Goal: Information Seeking & Learning: Check status

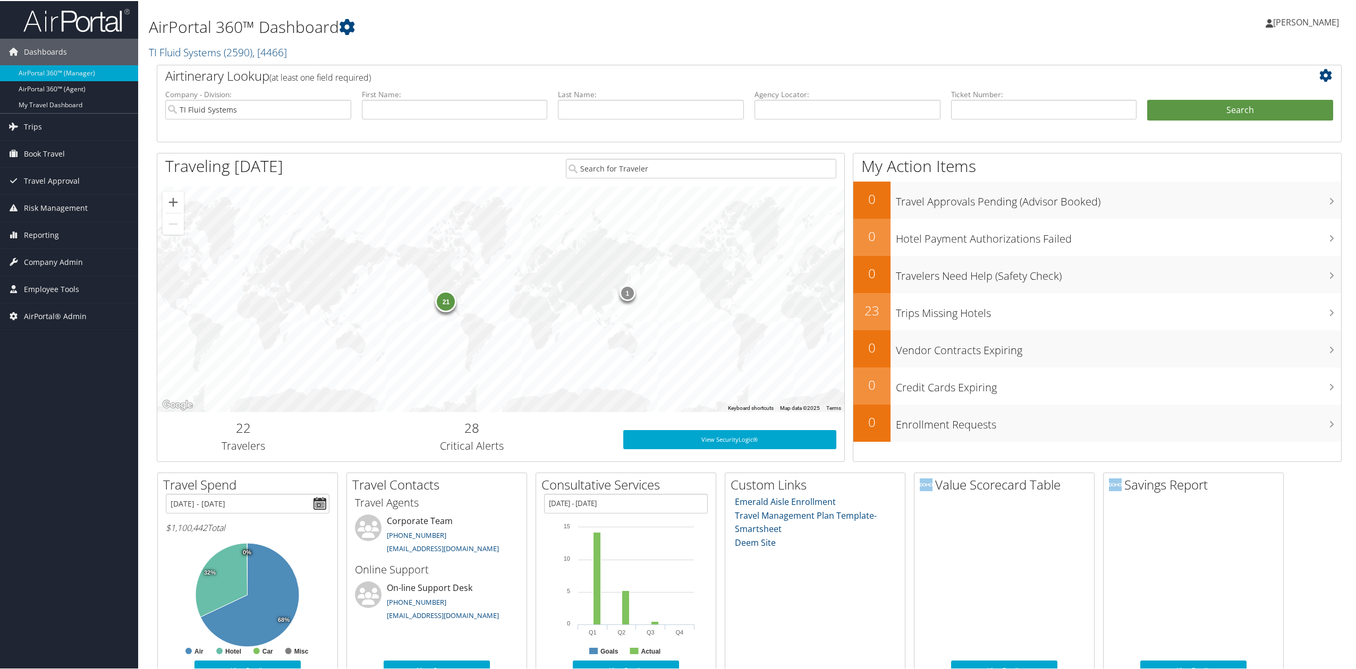
drag, startPoint x: 47, startPoint y: 237, endPoint x: 60, endPoint y: 265, distance: 30.4
click at [47, 237] on span "Reporting" at bounding box center [41, 234] width 35 height 27
click at [341, 111] on input "TI Fluid Systems" at bounding box center [258, 109] width 186 height 20
click at [740, 102] on input "text" at bounding box center [651, 109] width 186 height 20
click at [859, 123] on li "Agency Locator:" at bounding box center [847, 112] width 197 height 49
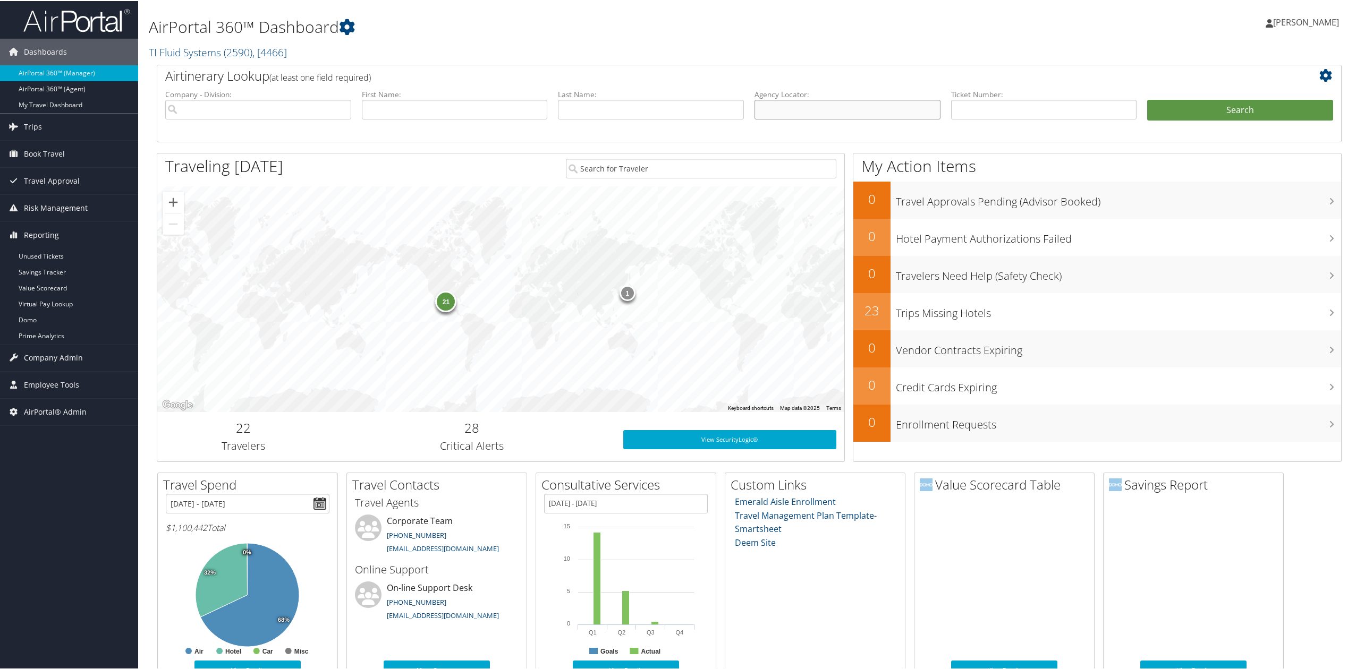
click at [861, 113] on input "text" at bounding box center [847, 109] width 186 height 20
paste input "ITCQGP"
type input "ITCQGP"
click at [1192, 102] on button "Search" at bounding box center [1240, 109] width 186 height 21
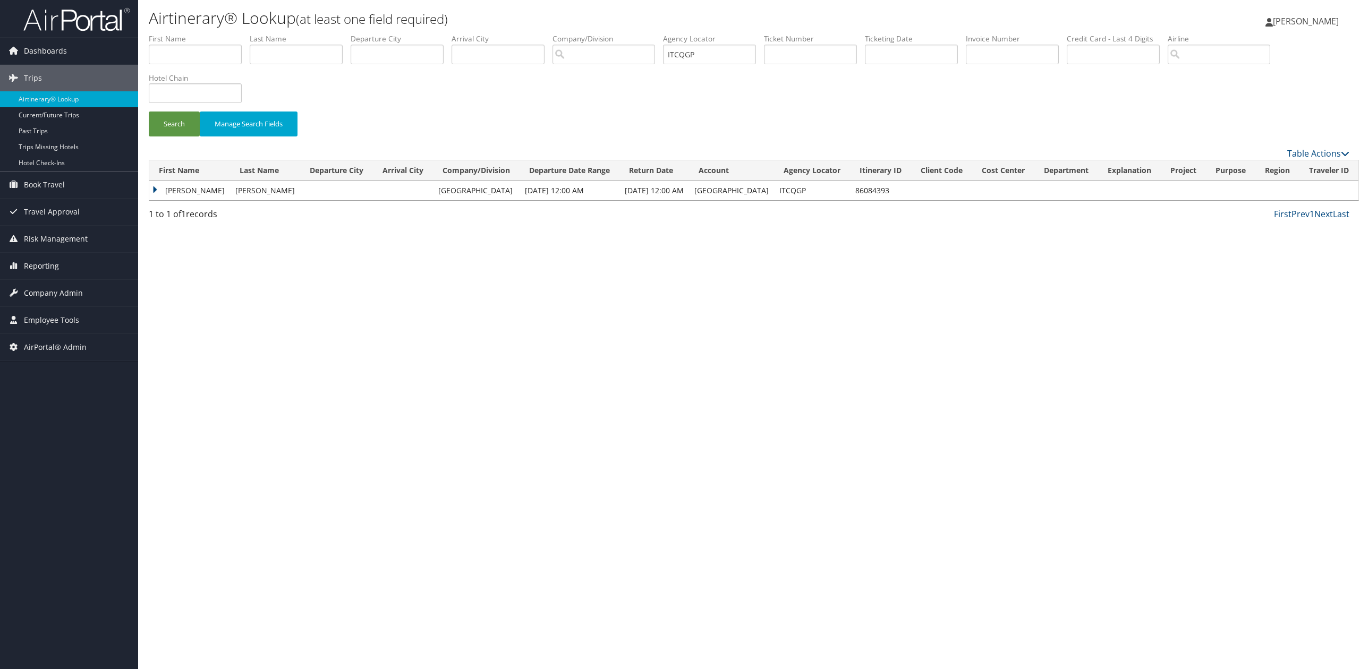
click at [152, 191] on td "Kristen" at bounding box center [189, 190] width 81 height 19
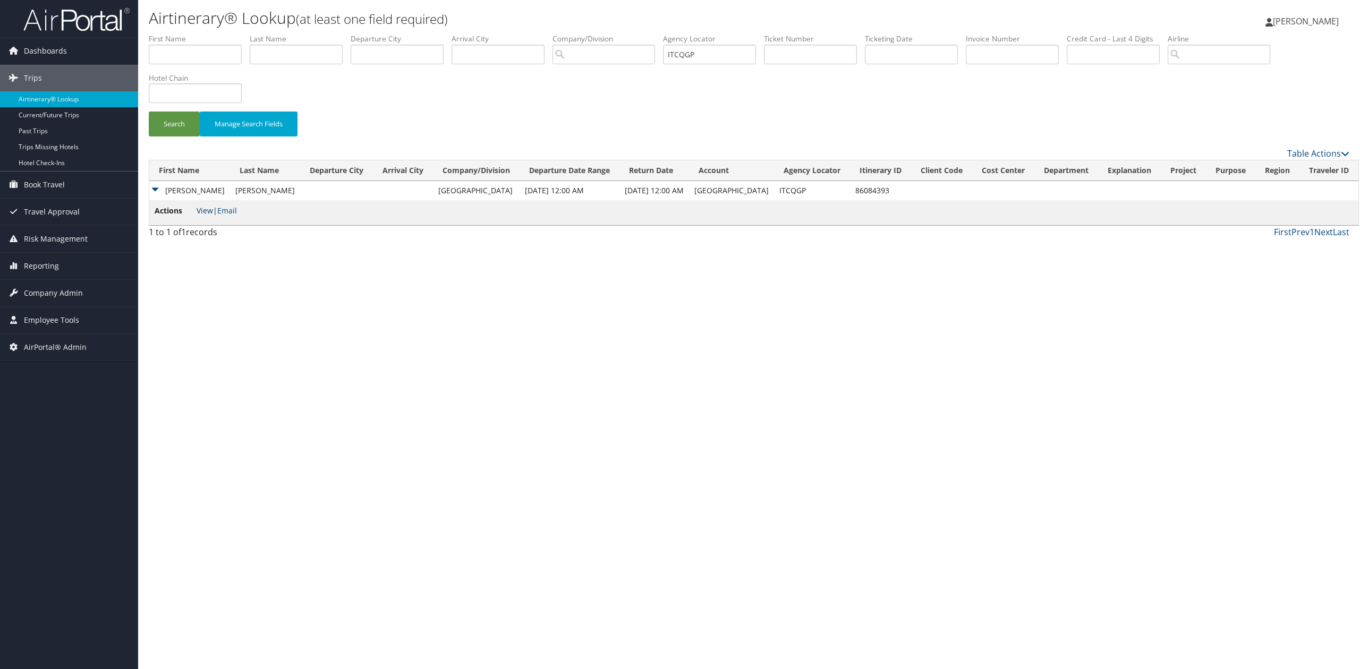
click at [200, 209] on link "View" at bounding box center [205, 211] width 16 height 10
click at [468, 330] on div "Airtinerary® Lookup (at least one field required) Tiffany Soja Tiffany Soja My …" at bounding box center [749, 334] width 1222 height 669
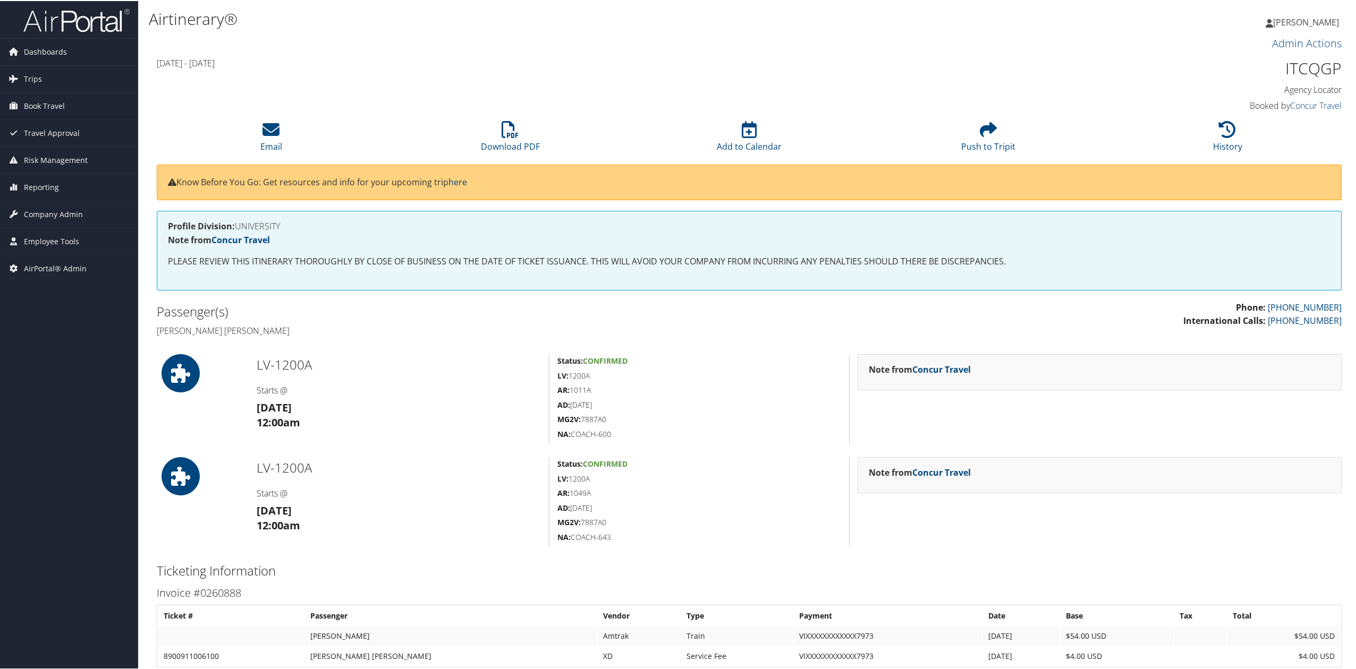
click at [596, 421] on h5 "MG2V: 7887A0" at bounding box center [699, 418] width 284 height 11
copy h5 "7887A0"
